Goal: Task Accomplishment & Management: Complete application form

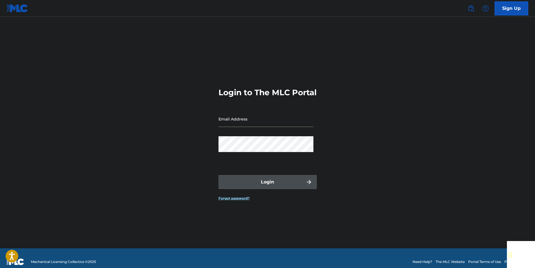
click at [264, 125] on input "Email Address" at bounding box center [265, 119] width 95 height 16
type input "[DOMAIN_NAME][EMAIL_ADDRESS][DOMAIN_NAME]"
click at [257, 141] on form "Login to The MLC Portal Email Address [DOMAIN_NAME][EMAIL_ADDRESS][DOMAIN_NAME]…" at bounding box center [267, 139] width 98 height 217
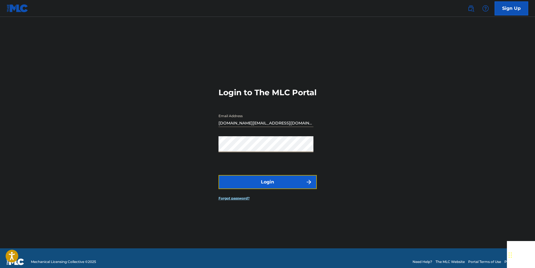
click at [295, 180] on button "Login" at bounding box center [267, 182] width 98 height 14
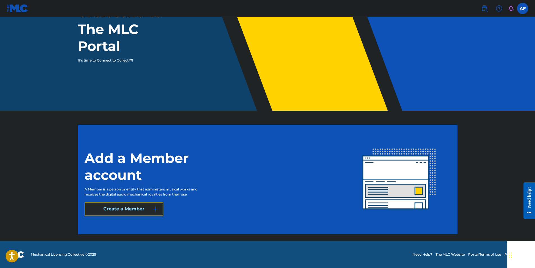
click at [111, 213] on button "Create a Member" at bounding box center [123, 209] width 79 height 14
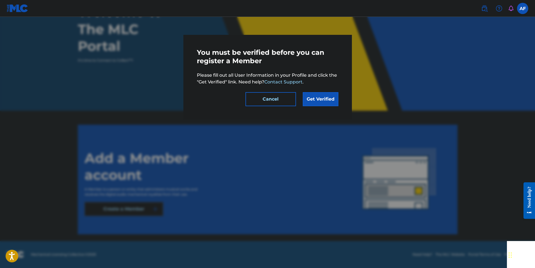
click at [278, 154] on div at bounding box center [267, 151] width 535 height 268
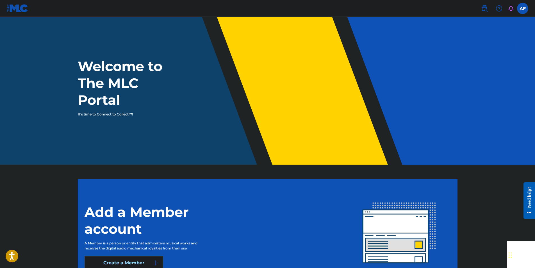
click at [144, 113] on p "It's time to Connect to Collect™!" at bounding box center [126, 114] width 97 height 5
click at [113, 110] on div "Welcome to The MLC Portal It's time to Connect to Collect™!" at bounding box center [267, 87] width 393 height 59
click at [361, 148] on header "Welcome to The MLC Portal It's time to Connect to Collect™!" at bounding box center [267, 91] width 535 height 148
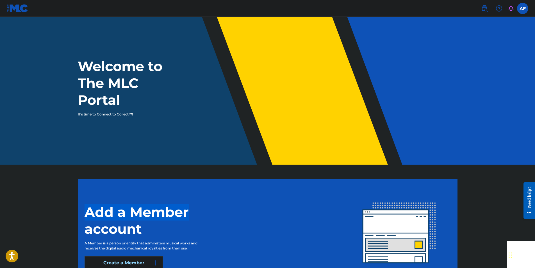
drag, startPoint x: 244, startPoint y: 197, endPoint x: 256, endPoint y: 122, distance: 75.4
click at [256, 122] on main "Welcome to The MLC Portal It's time to Connect to Collect™! Add a Member accoun…" at bounding box center [267, 156] width 535 height 278
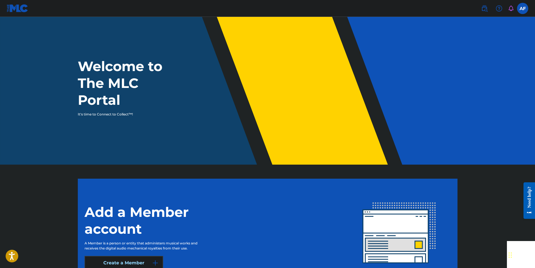
drag, startPoint x: 256, startPoint y: 122, endPoint x: 112, endPoint y: 116, distance: 144.4
click at [125, 105] on h1 "Welcome to The MLC Portal" at bounding box center [130, 83] width 105 height 51
click at [102, 111] on header "Welcome to The MLC Portal It's time to Connect to Collect™!" at bounding box center [267, 91] width 535 height 148
click at [129, 99] on h1 "Welcome to The MLC Portal" at bounding box center [130, 83] width 105 height 51
click at [125, 259] on button "Create a Member" at bounding box center [123, 263] width 79 height 14
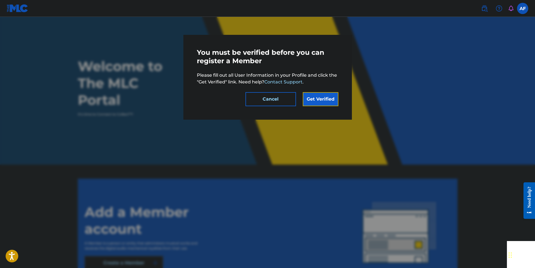
click at [323, 102] on link "Get Verified" at bounding box center [321, 99] width 36 height 14
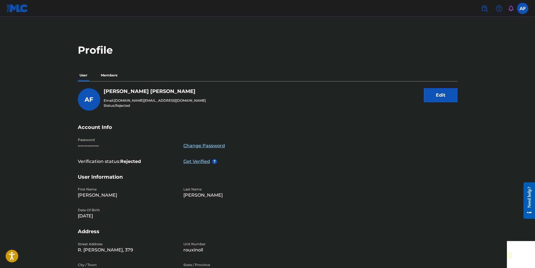
click at [12, 6] on img at bounding box center [18, 8] width 22 height 8
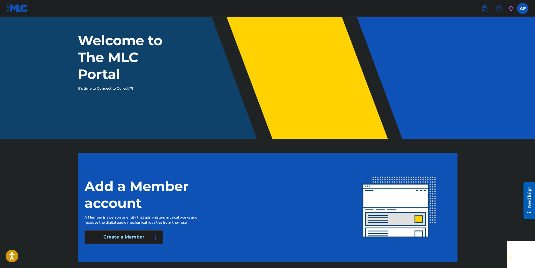
scroll to position [54, 0]
